Goal: Information Seeking & Learning: Learn about a topic

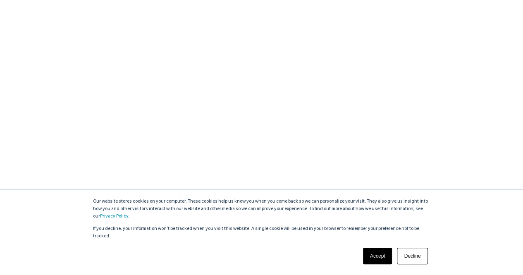
scroll to position [289, 0]
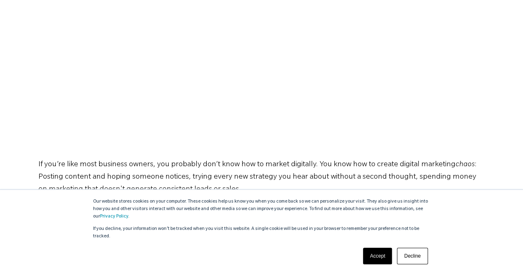
click at [383, 258] on link "Accept" at bounding box center [377, 255] width 29 height 17
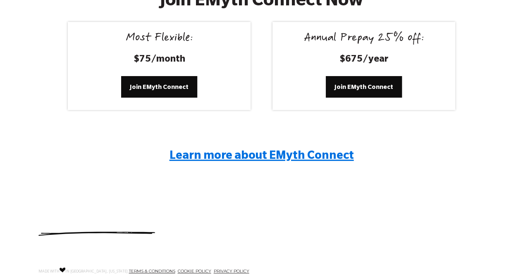
scroll to position [1611, 0]
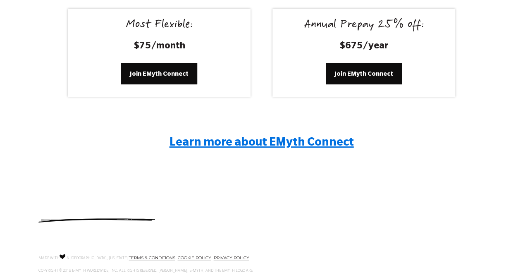
click at [320, 144] on span "Learn more about EMyth Connect" at bounding box center [261, 143] width 184 height 12
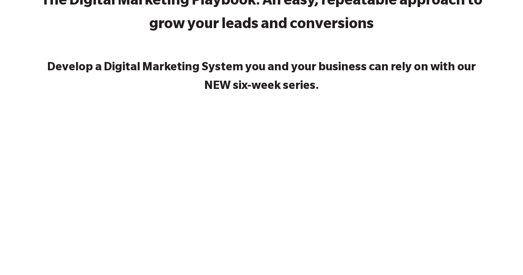
scroll to position [0, 0]
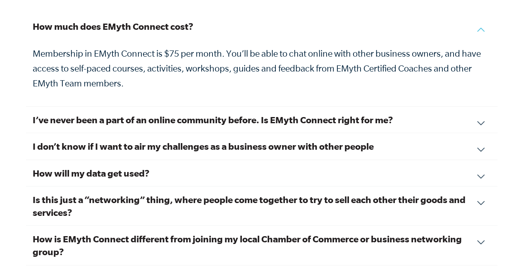
scroll to position [2850, 0]
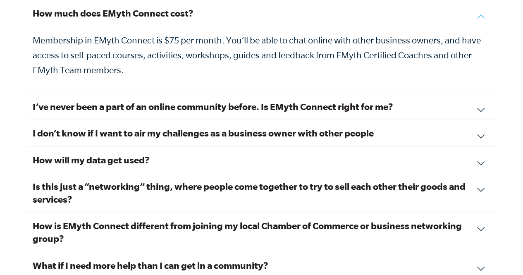
click at [480, 124] on div "I don’t know if I want to air my challenges as a business owner with other peop…" at bounding box center [261, 133] width 471 height 26
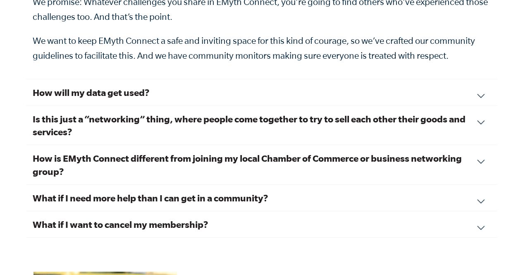
scroll to position [3057, 0]
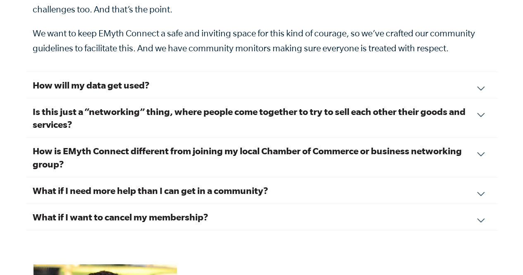
click at [478, 101] on div "Is this just a “networking” thing, where people come together to try to sell ea…" at bounding box center [261, 117] width 471 height 39
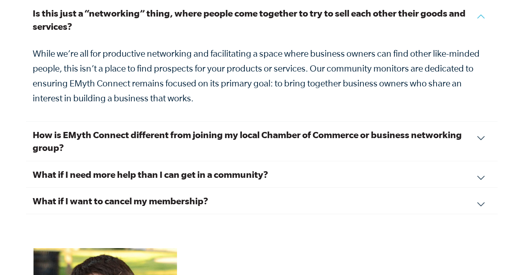
scroll to position [2974, 0]
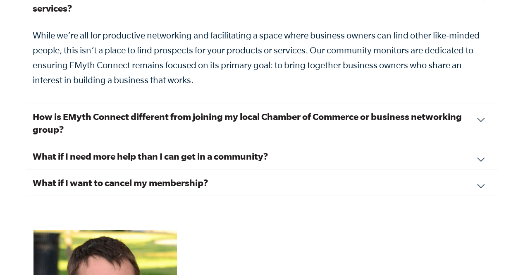
click at [480, 108] on div "How is EMyth Connect different from joining my local Chamber of Commerce or bus…" at bounding box center [261, 122] width 471 height 39
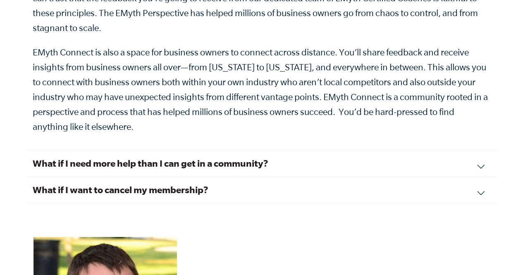
scroll to position [3098, 0]
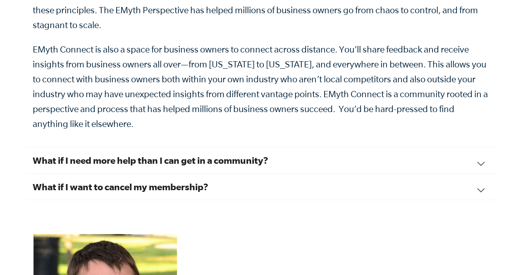
click at [480, 173] on div "What if I want to cancel my membership? We hope you feel the value of your conn…" at bounding box center [261, 186] width 471 height 26
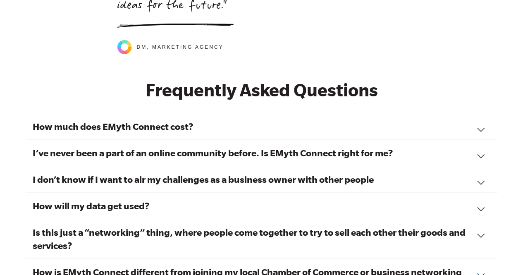
scroll to position [2726, 0]
